Goal: Find specific page/section: Find specific page/section

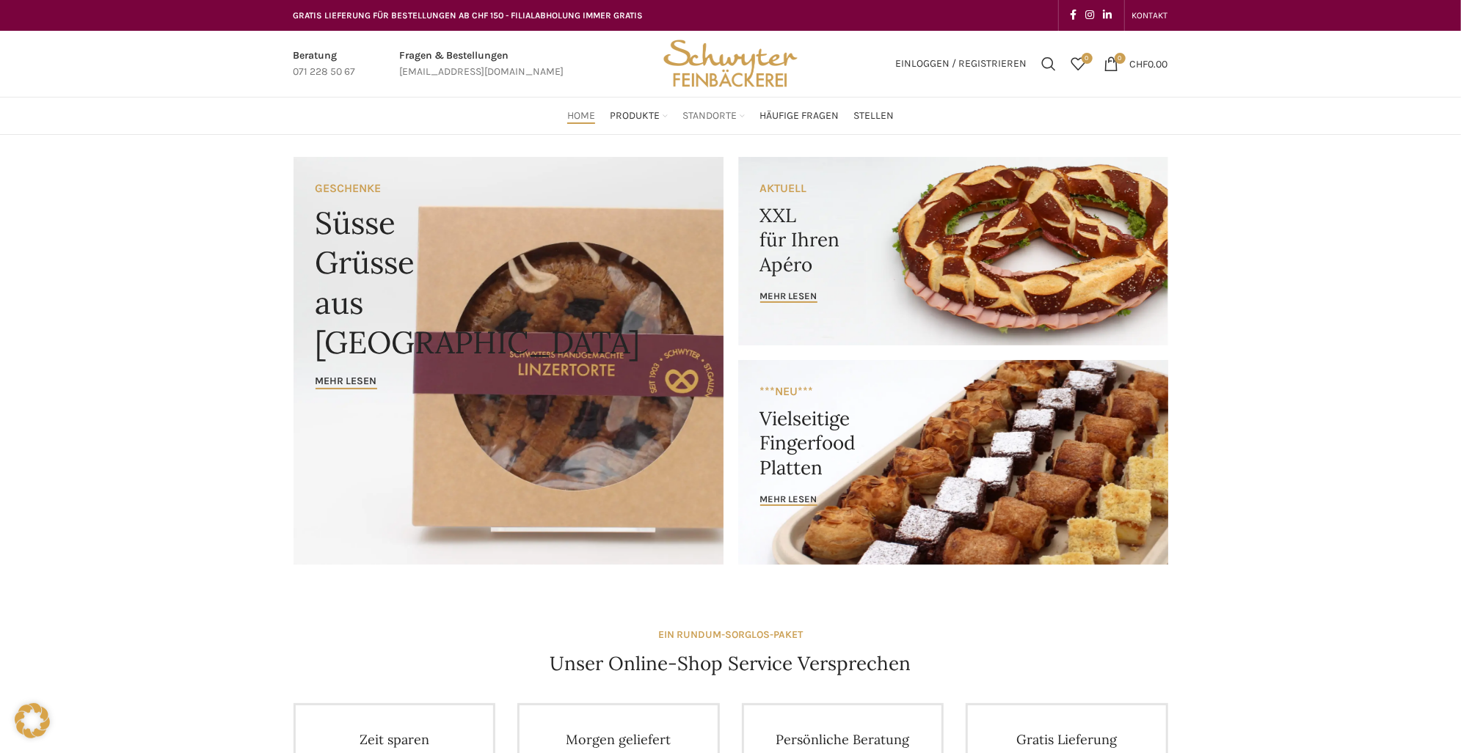
click at [736, 113] on span "Standorte" at bounding box center [709, 116] width 54 height 14
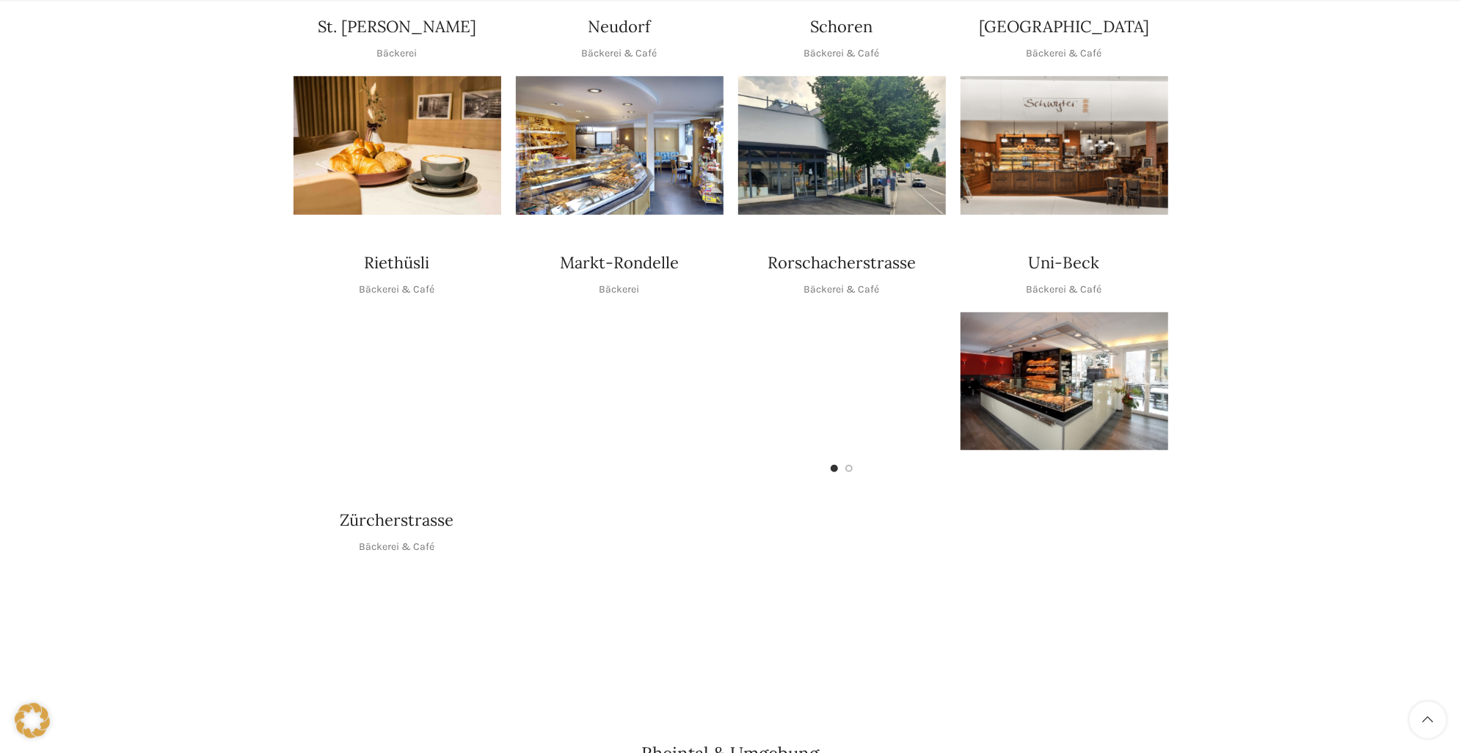
scroll to position [610, 0]
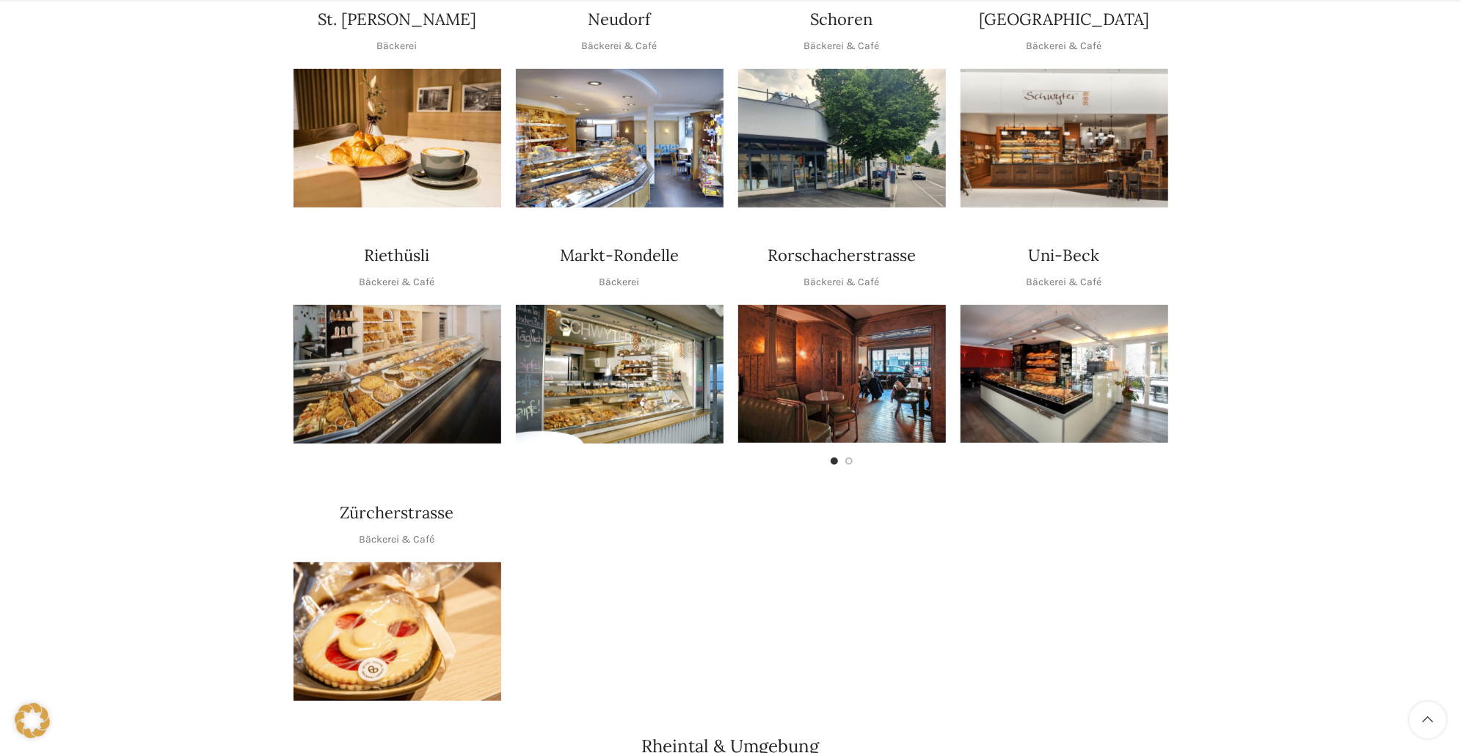
click at [300, 607] on img "1 / 1" at bounding box center [397, 632] width 208 height 139
